Goal: Task Accomplishment & Management: Use online tool/utility

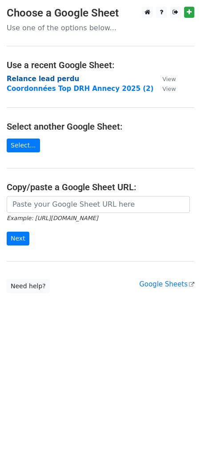
click at [54, 78] on strong "Relance lead perdu" at bounding box center [43, 79] width 73 height 8
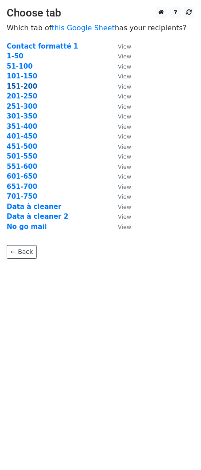
click at [20, 89] on strong "151-200" at bounding box center [22, 86] width 31 height 8
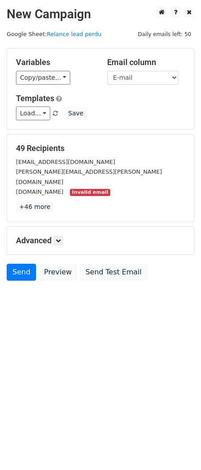
click at [36, 104] on div "Templates Load... Relance leads perdus Salons Save" at bounding box center [100, 106] width 182 height 27
click at [35, 113] on link "Load..." at bounding box center [33, 113] width 34 height 14
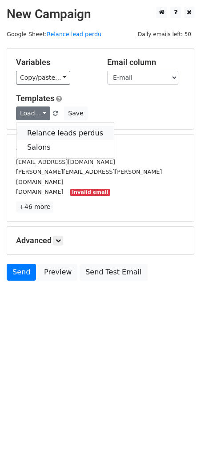
click at [39, 135] on link "Relance leads perdus" at bounding box center [64, 133] width 97 height 14
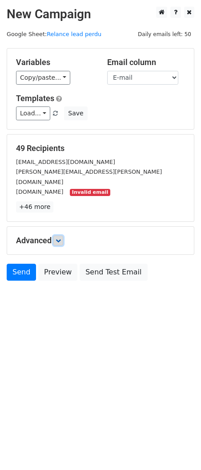
click at [56, 235] on link at bounding box center [58, 240] width 10 height 10
